Goal: Task Accomplishment & Management: Manage account settings

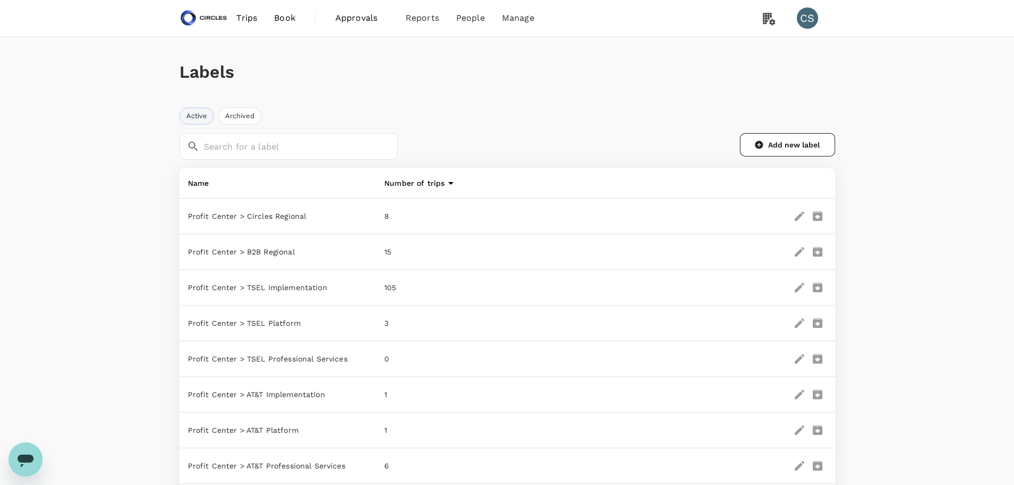
drag, startPoint x: 820, startPoint y: 215, endPoint x: 874, endPoint y: 455, distance: 246.1
click at [874, 455] on div "Labels Active Archived ​ ​ Add new label Name Number of trips Profit Center > C…" at bounding box center [507, 417] width 1014 height 760
click at [815, 217] on icon "delete" at bounding box center [818, 216] width 13 height 13
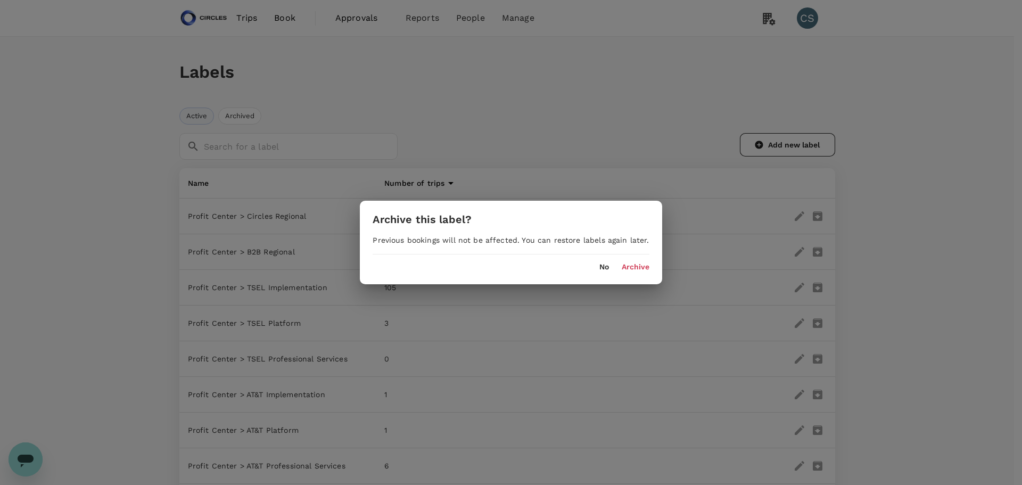
click at [593, 268] on div "No Archive" at bounding box center [511, 267] width 276 height 9
click at [602, 266] on button "No" at bounding box center [605, 267] width 10 height 9
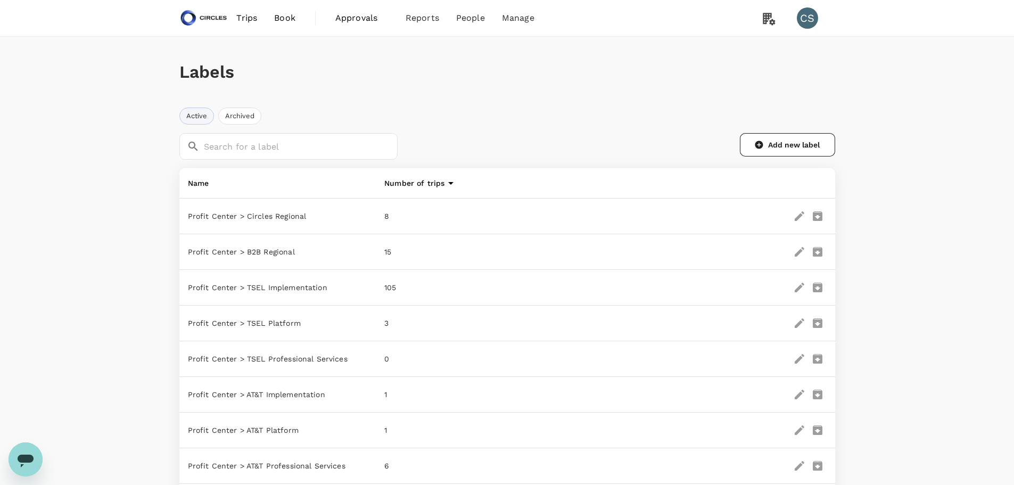
scroll to position [53, 0]
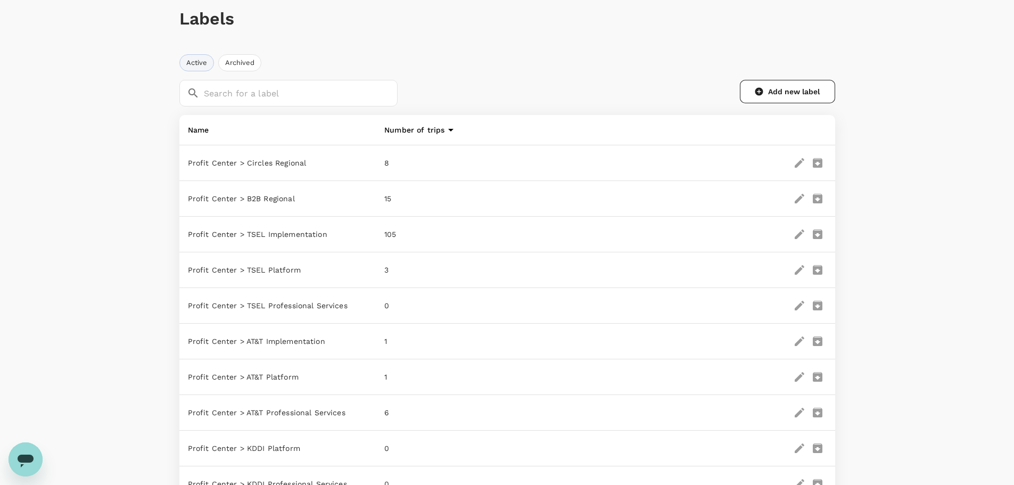
click at [820, 268] on icon "delete" at bounding box center [818, 270] width 10 height 10
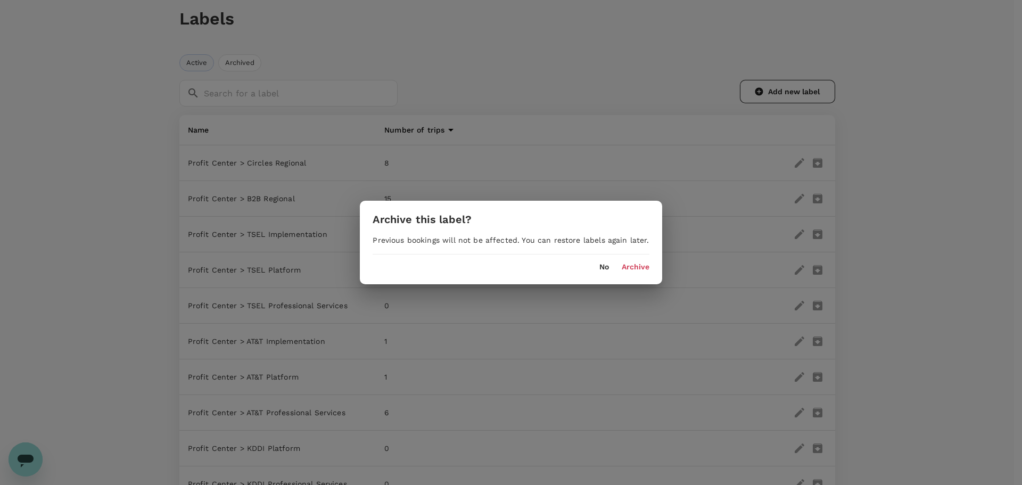
click at [630, 267] on button "Archive" at bounding box center [636, 267] width 28 height 9
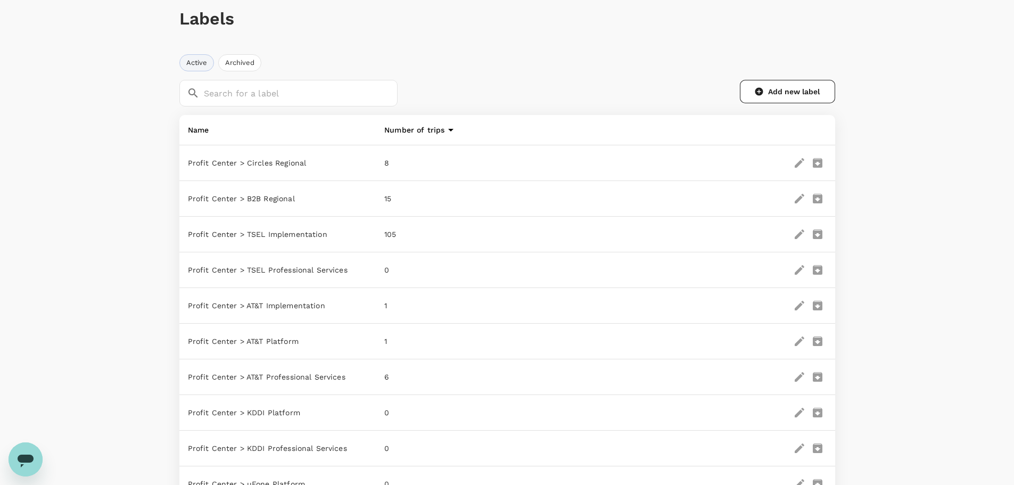
click at [818, 270] on icon "delete" at bounding box center [818, 270] width 13 height 13
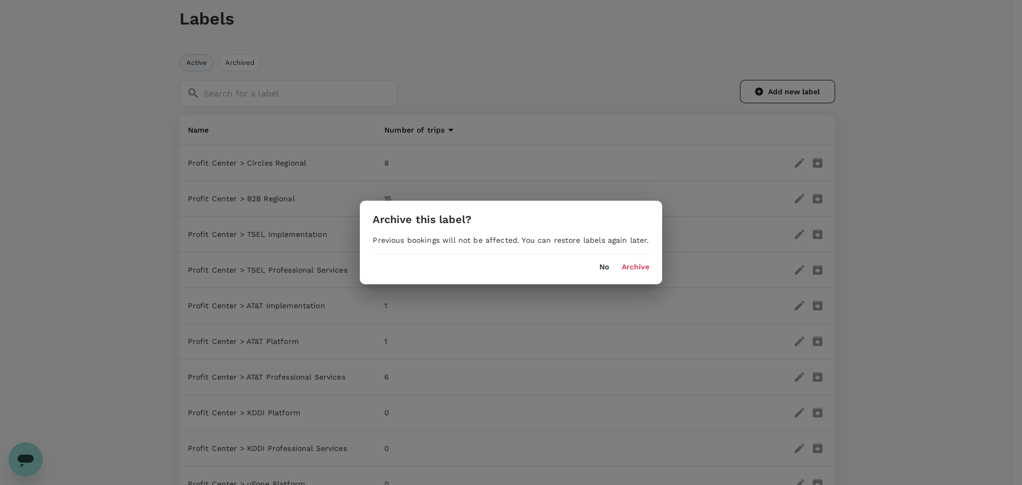
click at [636, 266] on button "Archive" at bounding box center [636, 267] width 28 height 9
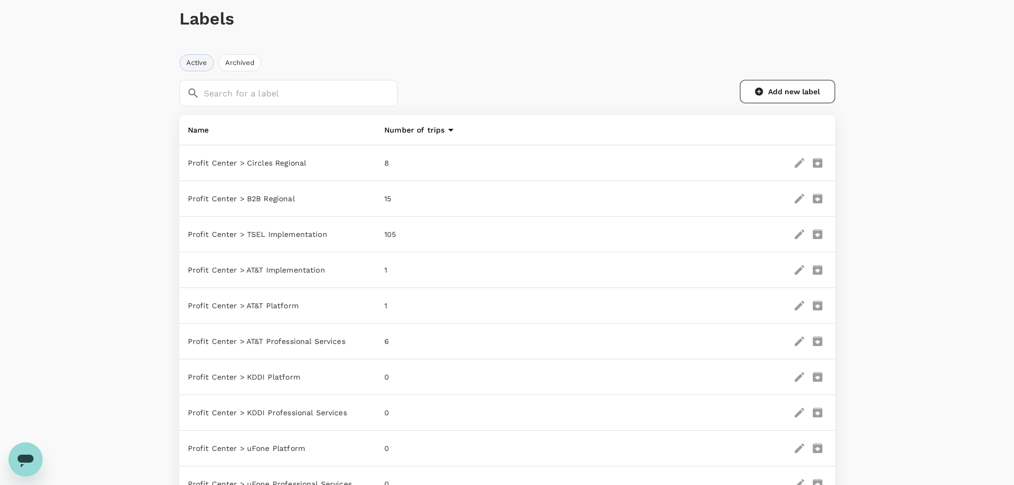
scroll to position [107, 0]
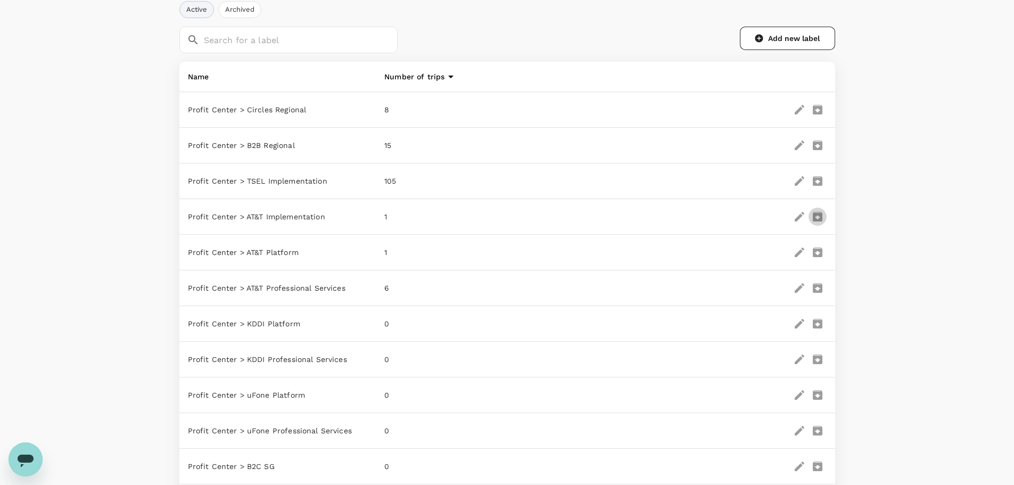
click at [816, 219] on icon "delete" at bounding box center [818, 217] width 10 height 10
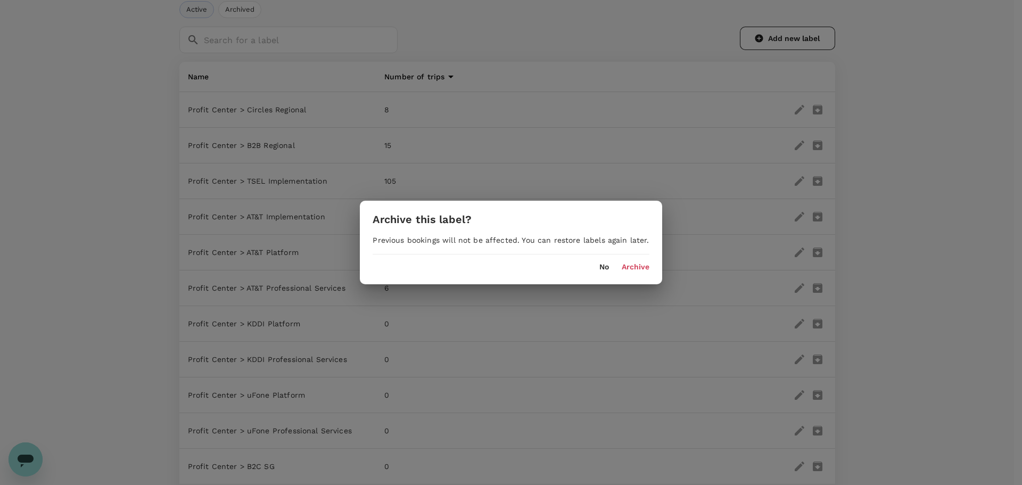
click at [631, 264] on button "Archive" at bounding box center [636, 267] width 28 height 9
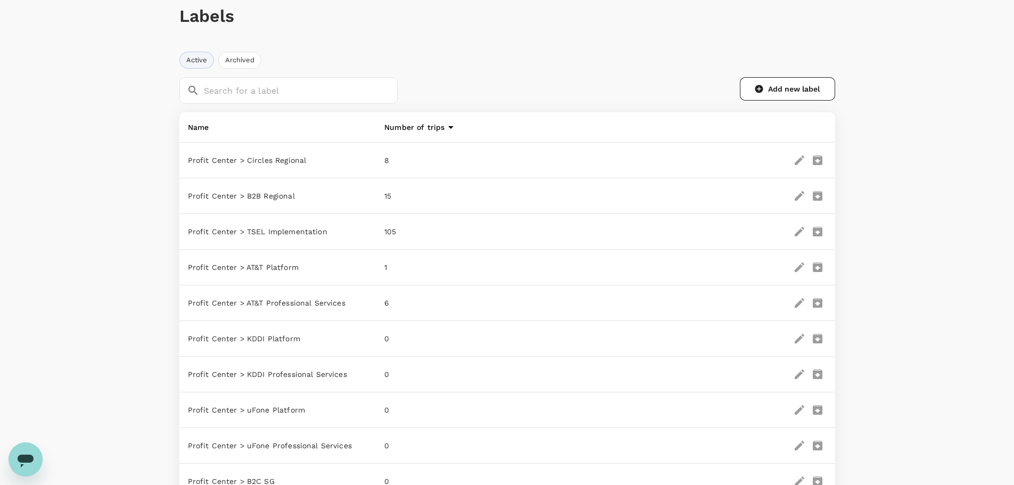
scroll to position [53, 0]
click at [769, 89] on button "Add new label" at bounding box center [787, 91] width 95 height 23
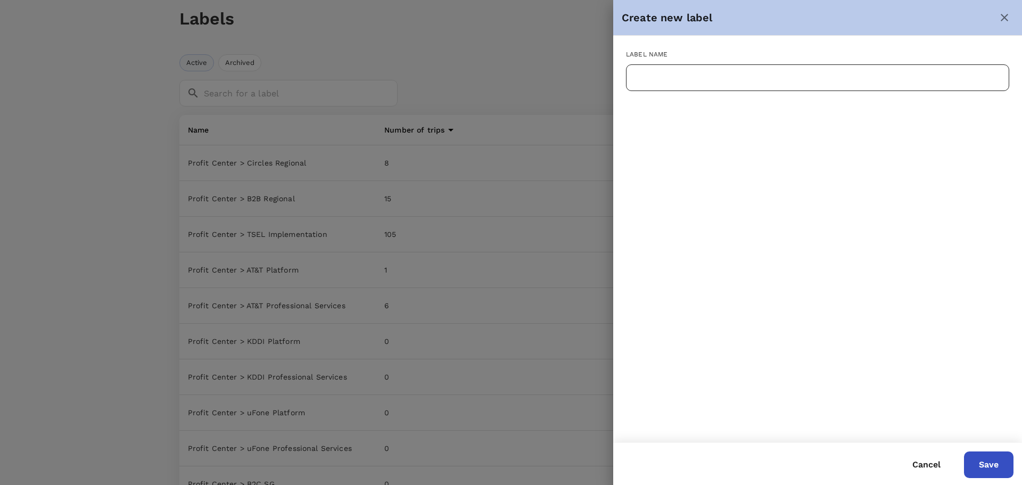
click at [728, 79] on input "text" at bounding box center [817, 77] width 383 height 27
type input "e& UAE Implementation"
click at [989, 462] on button "Save" at bounding box center [989, 465] width 50 height 27
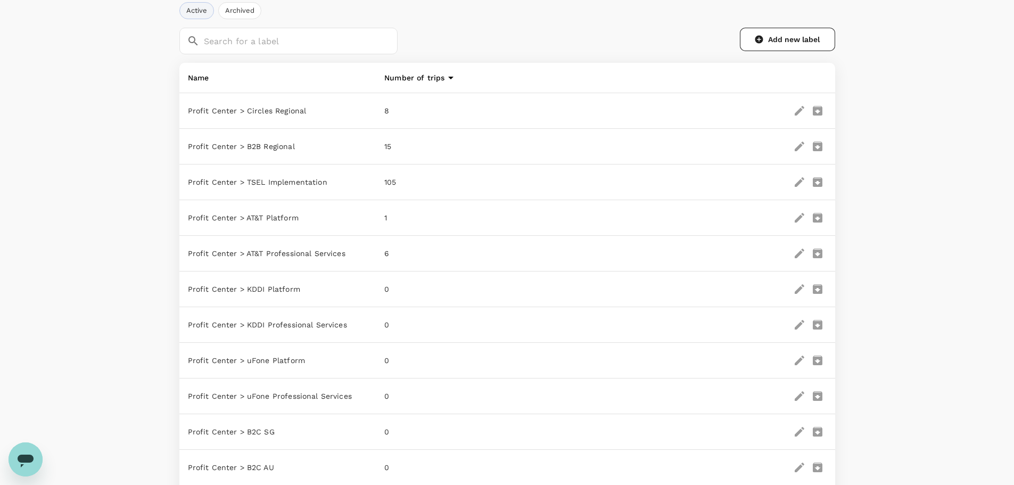
scroll to position [71, 0]
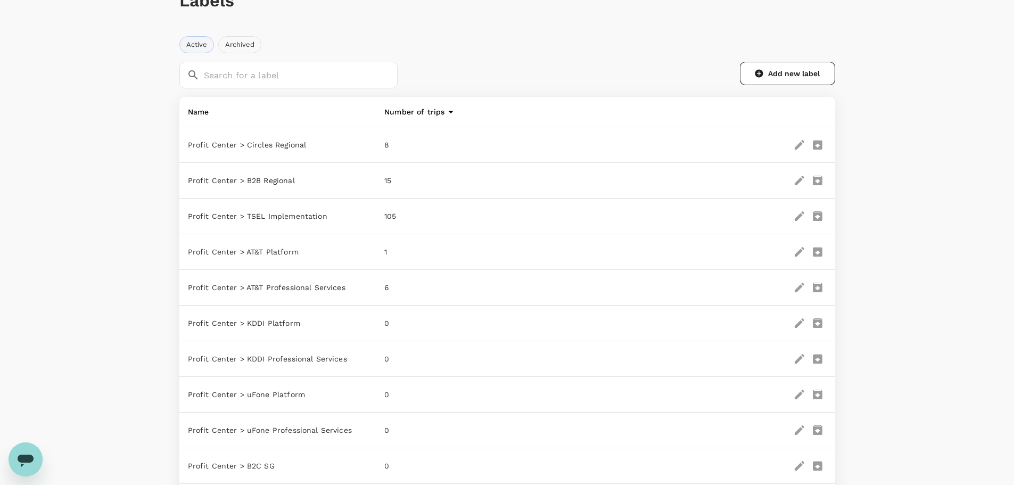
click at [234, 46] on button "Archived" at bounding box center [239, 44] width 43 height 17
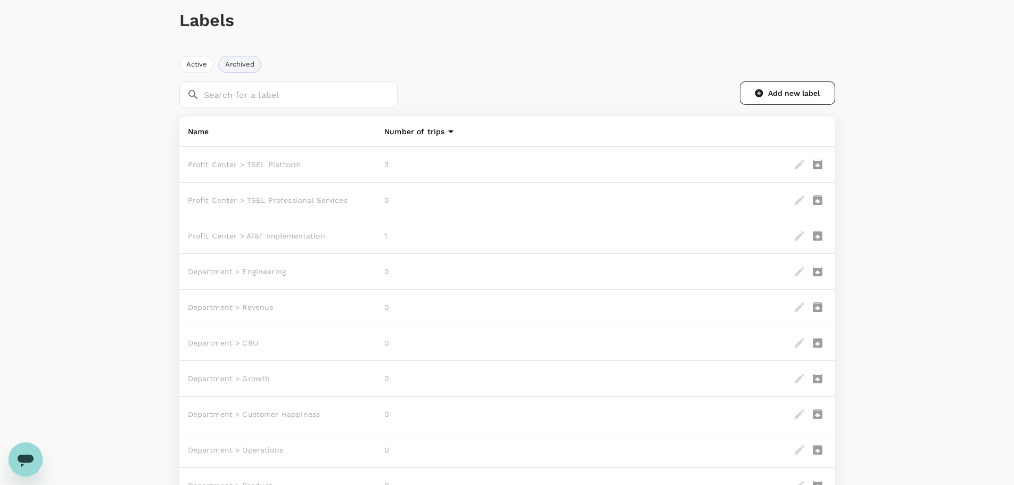
scroll to position [0, 0]
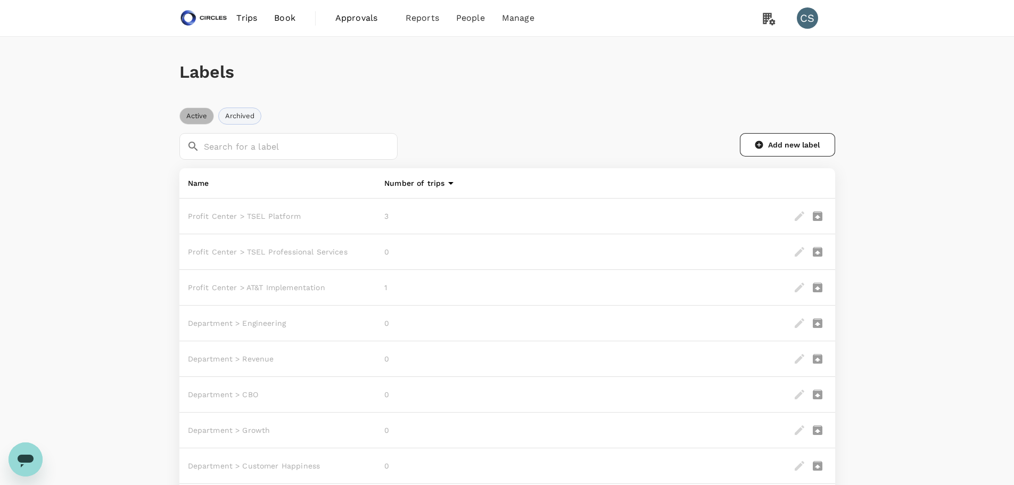
click at [204, 109] on button "Active" at bounding box center [196, 116] width 35 height 17
click at [531, 101] on div "Labels" at bounding box center [507, 72] width 656 height 71
